Goal: Browse casually

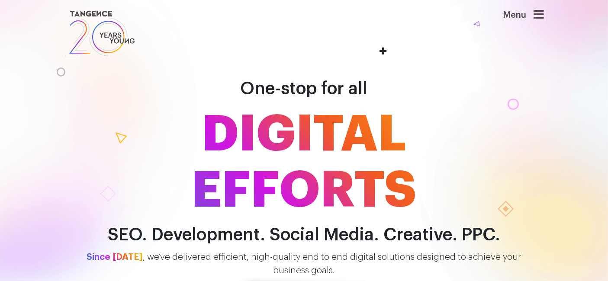
click at [545, 16] on icon at bounding box center [539, 15] width 10 height 12
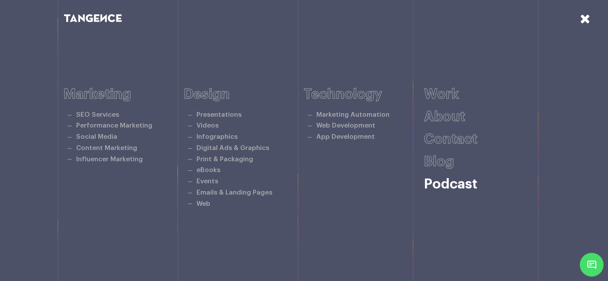
click at [441, 186] on link "Podcast" at bounding box center [450, 185] width 53 height 14
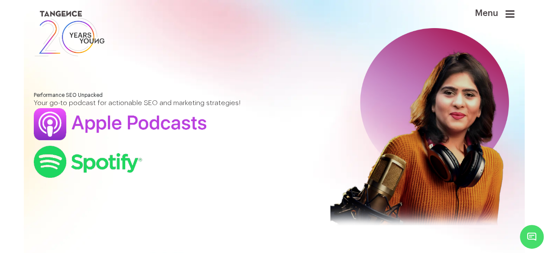
click at [432, 20] on link at bounding box center [233, 34] width 398 height 50
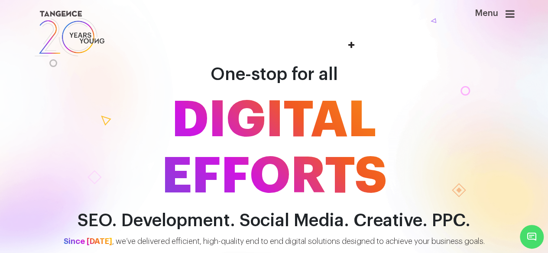
click at [514, 14] on icon at bounding box center [509, 14] width 9 height 10
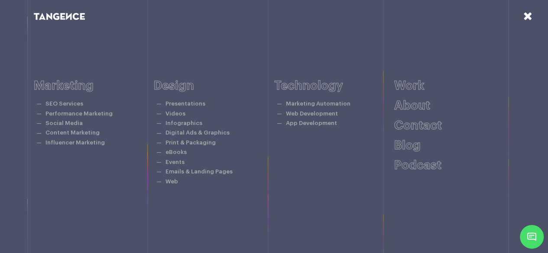
click at [526, 19] on icon at bounding box center [527, 15] width 9 height 11
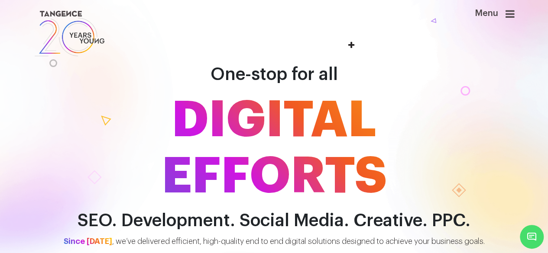
click at [507, 18] on div "Menu" at bounding box center [479, 18] width 69 height 19
click at [514, 15] on icon at bounding box center [509, 14] width 9 height 10
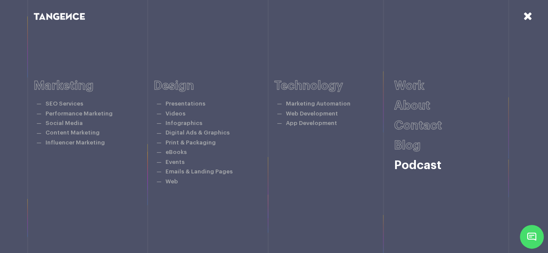
click at [427, 164] on link "Podcast" at bounding box center [417, 165] width 47 height 12
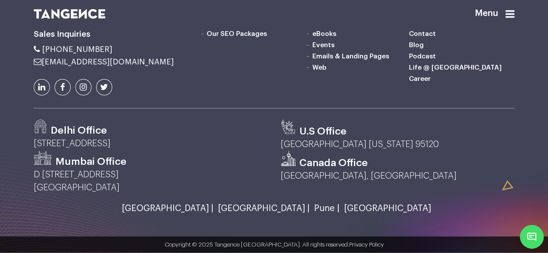
scroll to position [1354, 0]
click at [450, 71] on link "Life @ [GEOGRAPHIC_DATA]" at bounding box center [455, 67] width 93 height 7
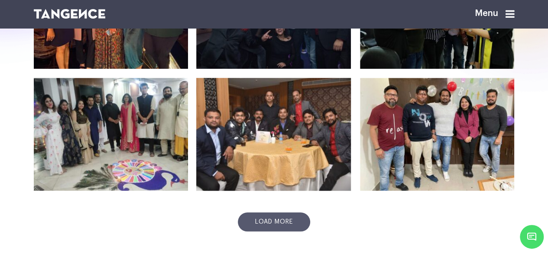
scroll to position [307, 0]
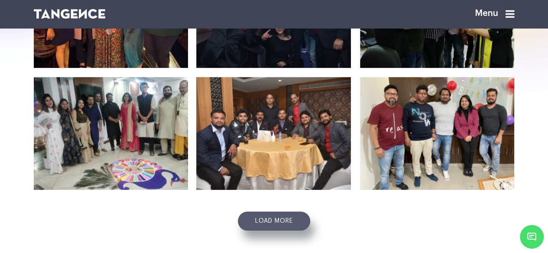
click at [274, 219] on link "Load more" at bounding box center [274, 221] width 72 height 19
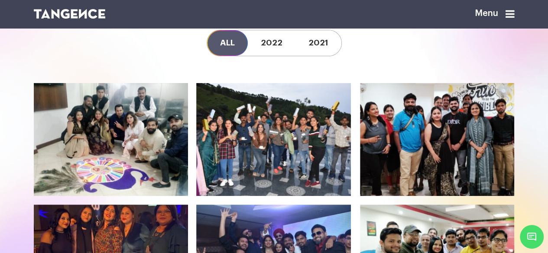
scroll to position [56, 0]
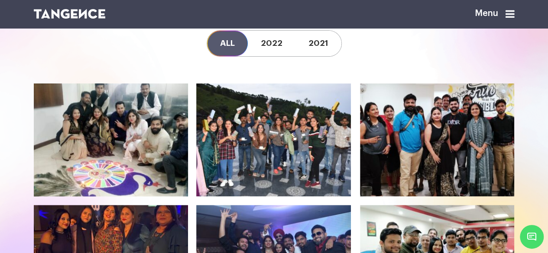
click at [160, 118] on icon at bounding box center [112, 140] width 142 height 101
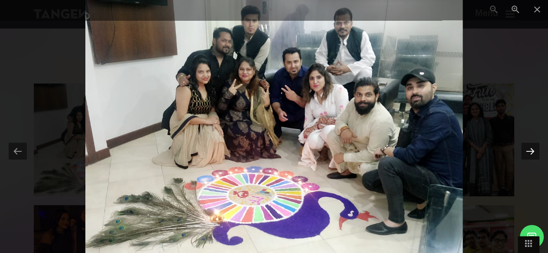
click at [531, 151] on button at bounding box center [530, 151] width 18 height 17
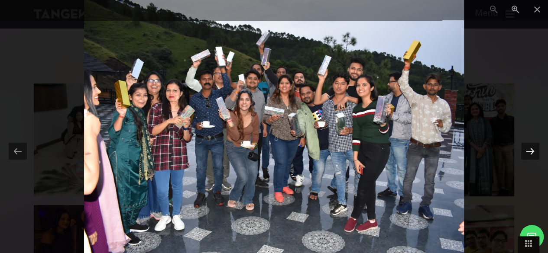
click at [531, 151] on button at bounding box center [530, 151] width 18 height 17
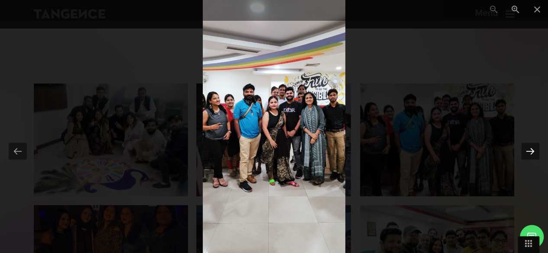
click at [531, 151] on button at bounding box center [530, 151] width 18 height 17
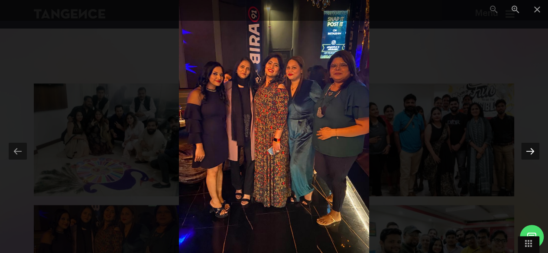
click at [531, 151] on button at bounding box center [530, 151] width 18 height 17
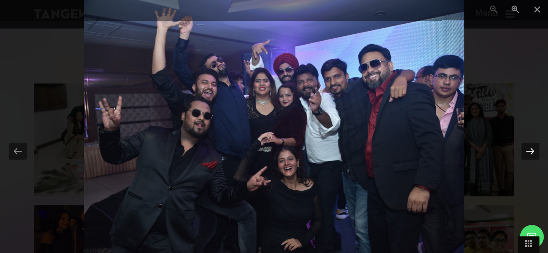
click at [531, 151] on button at bounding box center [530, 151] width 18 height 17
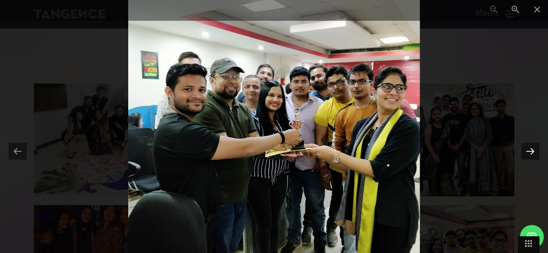
click at [531, 151] on button at bounding box center [530, 151] width 18 height 17
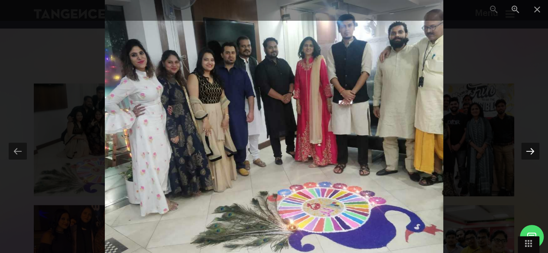
click at [531, 151] on button at bounding box center [530, 151] width 18 height 17
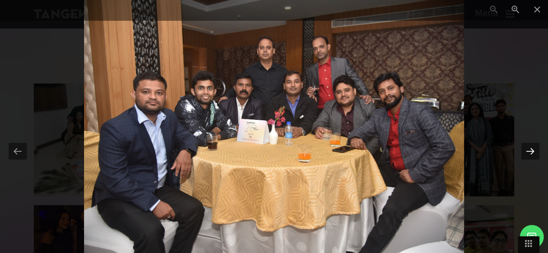
click at [531, 151] on button at bounding box center [530, 151] width 18 height 17
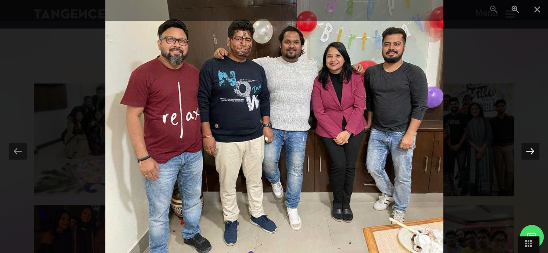
click at [531, 151] on button at bounding box center [530, 151] width 18 height 17
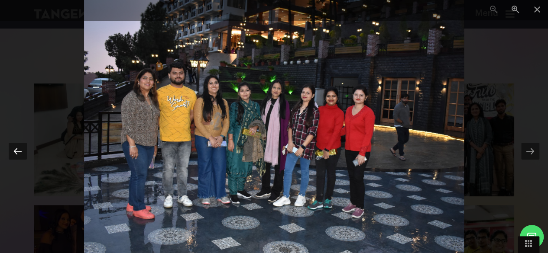
click at [19, 154] on button at bounding box center [18, 151] width 18 height 17
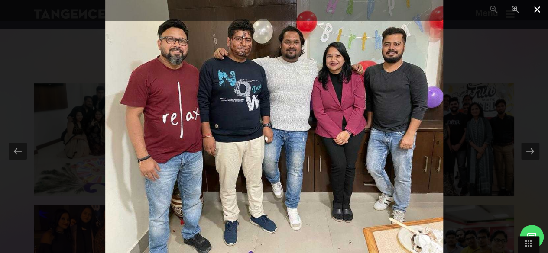
click at [538, 13] on span at bounding box center [537, 10] width 22 height 20
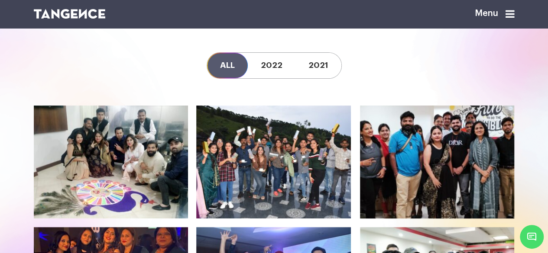
scroll to position [0, 0]
